Goal: Information Seeking & Learning: Check status

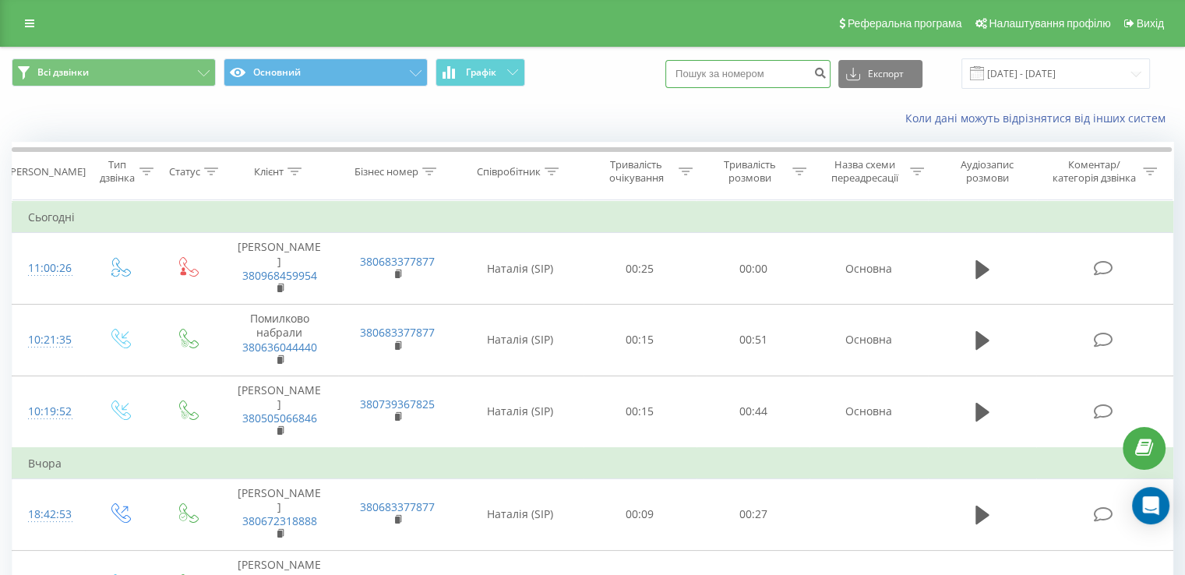
click at [724, 72] on input at bounding box center [747, 74] width 165 height 28
drag, startPoint x: 757, startPoint y: 67, endPoint x: 606, endPoint y: 81, distance: 151.0
click at [609, 82] on div "Всі дзвінки Основний Графік 0676121089 Експорт .csv .xls .xlsx [DATE] - [DATE]" at bounding box center [593, 73] width 1162 height 30
type input "0676121089"
